Goal: Transaction & Acquisition: Purchase product/service

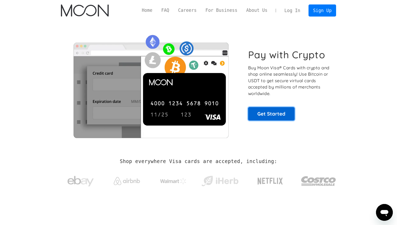
click at [266, 114] on link "Get Started" at bounding box center [271, 113] width 46 height 13
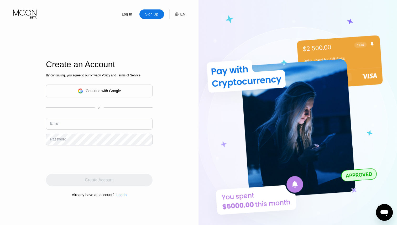
click at [133, 93] on div "Continue with Google" at bounding box center [99, 90] width 107 height 13
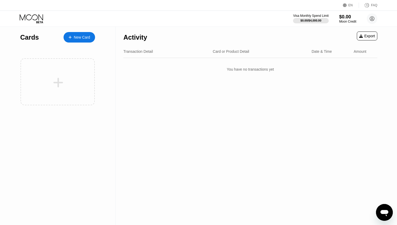
click at [80, 42] on div "New Card" at bounding box center [79, 37] width 31 height 10
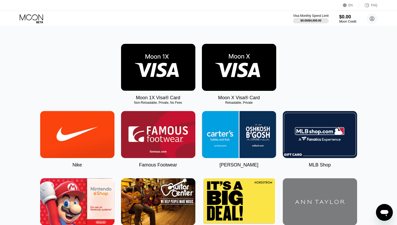
scroll to position [70, 0]
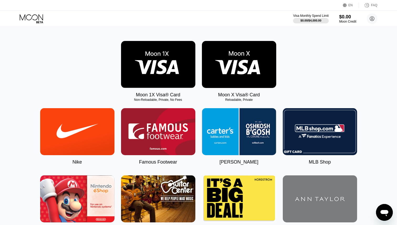
click at [159, 77] on img at bounding box center [158, 64] width 74 height 47
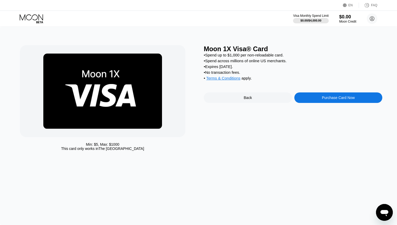
click at [321, 96] on div "Purchase Card Now" at bounding box center [338, 97] width 88 height 10
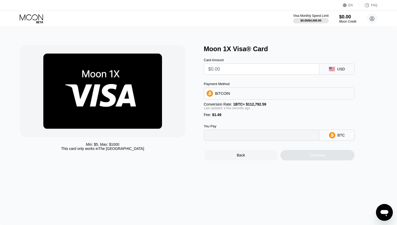
type input "0"
click at [257, 96] on div "BITCOIN" at bounding box center [279, 93] width 150 height 10
click at [239, 66] on input "text" at bounding box center [261, 69] width 107 height 10
type input "$1"
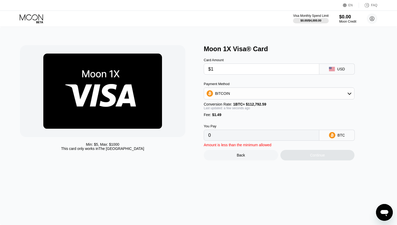
type input "0.00002208"
type input "$10"
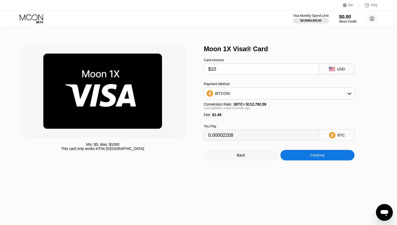
type input "0.00010187"
type input "$100"
type input "0.00089980"
type input "$100"
drag, startPoint x: 221, startPoint y: 134, endPoint x: 239, endPoint y: 134, distance: 18.1
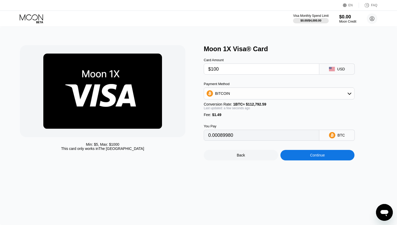
click at [239, 134] on input "0.00089980" at bounding box center [261, 135] width 107 height 10
click at [314, 93] on div "BITCOIN" at bounding box center [279, 93] width 150 height 10
click at [245, 120] on div "USDT on TRON" at bounding box center [282, 119] width 136 height 4
click at [244, 95] on div "USDT on TRON" at bounding box center [279, 93] width 150 height 10
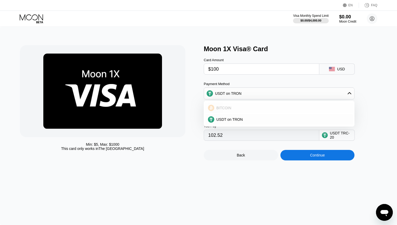
click at [223, 111] on div "BITCOIN" at bounding box center [278, 108] width 147 height 10
type input "0.00089980"
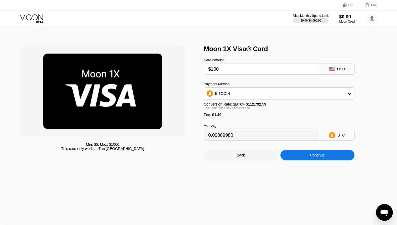
click at [217, 179] on div "Min: $ 5 , Max: $ 1000 This card only works in The United States Moon 1X Visa® …" at bounding box center [198, 126] width 397 height 198
click at [310, 158] on div "Continue" at bounding box center [317, 155] width 74 height 10
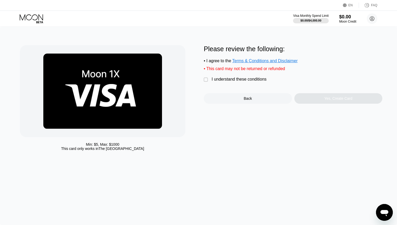
click at [204, 76] on div "Please review the following: • I agree to the Terms & Conditions and Disclaimer…" at bounding box center [293, 74] width 178 height 59
click at [204, 79] on div "" at bounding box center [206, 79] width 5 height 5
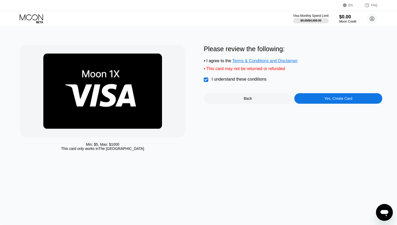
click at [337, 97] on div "Yes, Create Card" at bounding box center [338, 98] width 28 height 4
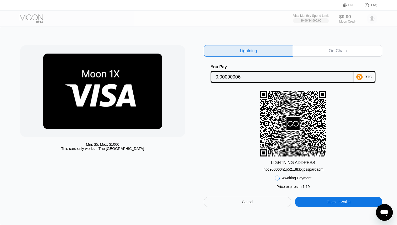
click at [340, 55] on div "On-Chain" at bounding box center [337, 51] width 89 height 12
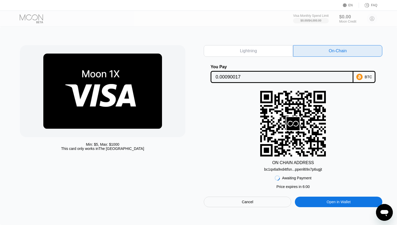
click at [246, 48] on div "Lightning" at bounding box center [248, 51] width 89 height 12
type input "0.00090006"
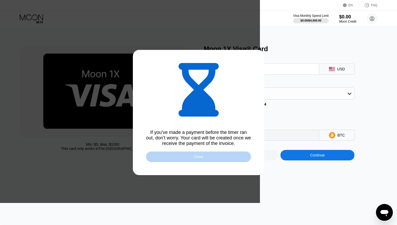
click at [214, 158] on div "Close" at bounding box center [198, 156] width 105 height 10
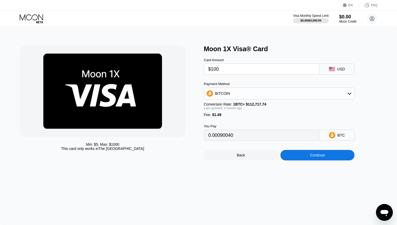
click at [39, 20] on icon at bounding box center [32, 18] width 24 height 9
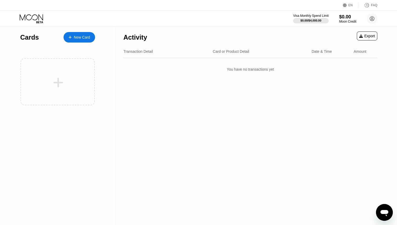
click at [23, 19] on icon at bounding box center [32, 18] width 24 height 9
click at [36, 19] on icon at bounding box center [32, 18] width 24 height 9
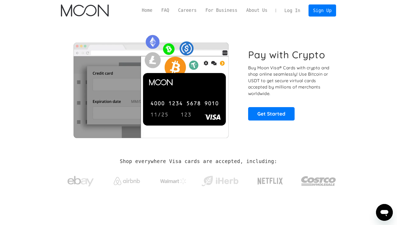
click at [295, 15] on link "Log In" at bounding box center [292, 11] width 25 height 12
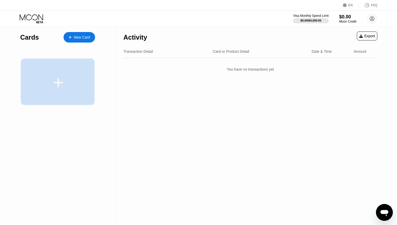
click at [69, 70] on div at bounding box center [57, 81] width 74 height 47
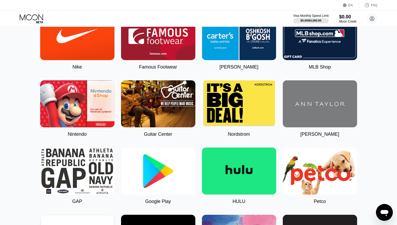
scroll to position [26, 0]
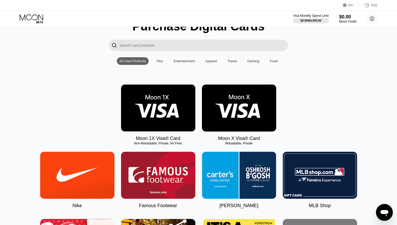
click at [224, 119] on img at bounding box center [239, 107] width 74 height 47
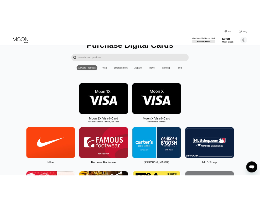
scroll to position [0, 0]
